Goal: Check status

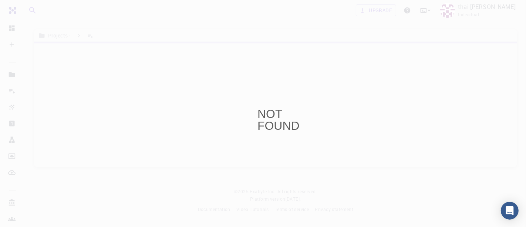
click at [352, 135] on div "NOT FOUND" at bounding box center [263, 113] width 526 height 227
drag, startPoint x: 294, startPoint y: 79, endPoint x: 172, endPoint y: 4, distance: 142.8
click at [293, 78] on div "NOT FOUND" at bounding box center [263, 113] width 526 height 227
